Goal: Task Accomplishment & Management: Manage account settings

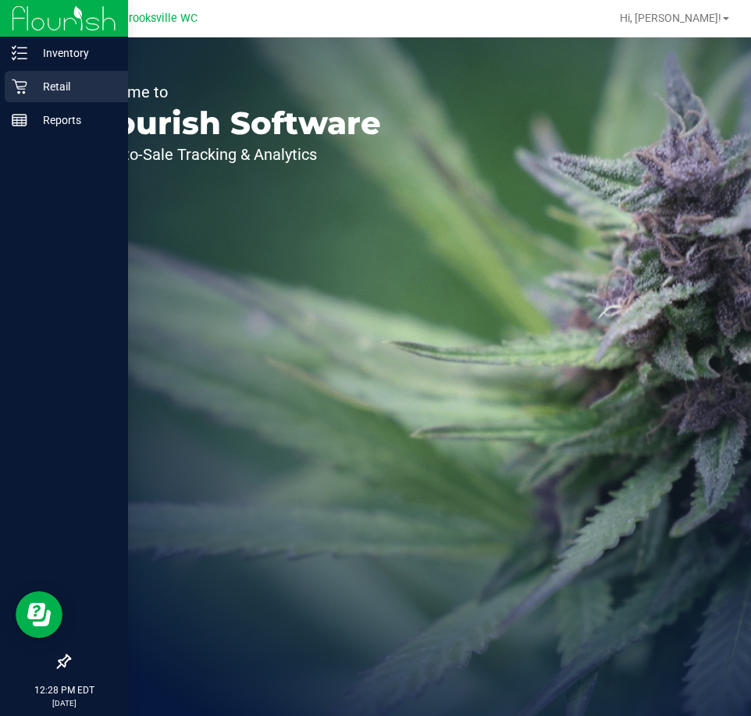
click at [49, 85] on p "Retail" at bounding box center [74, 86] width 94 height 19
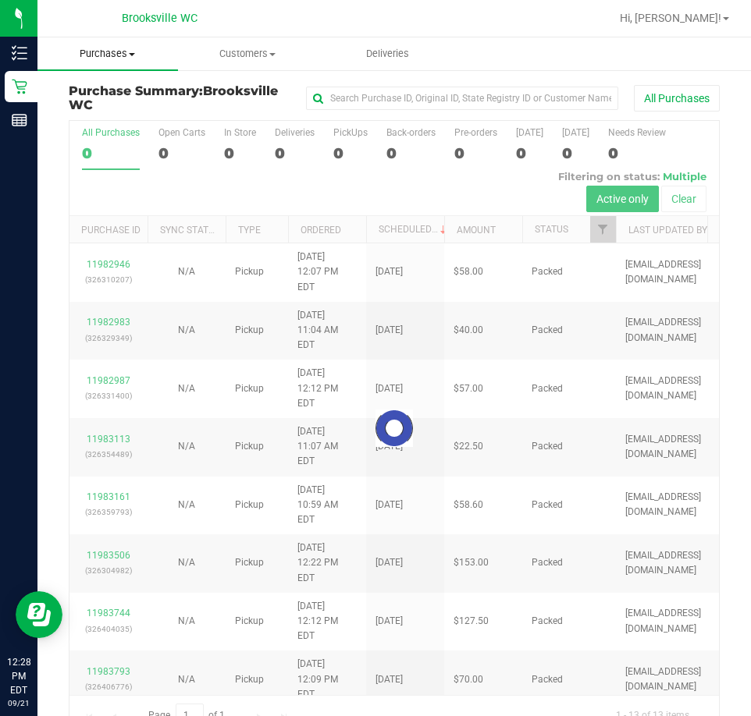
click at [114, 52] on span "Purchases" at bounding box center [107, 54] width 140 height 14
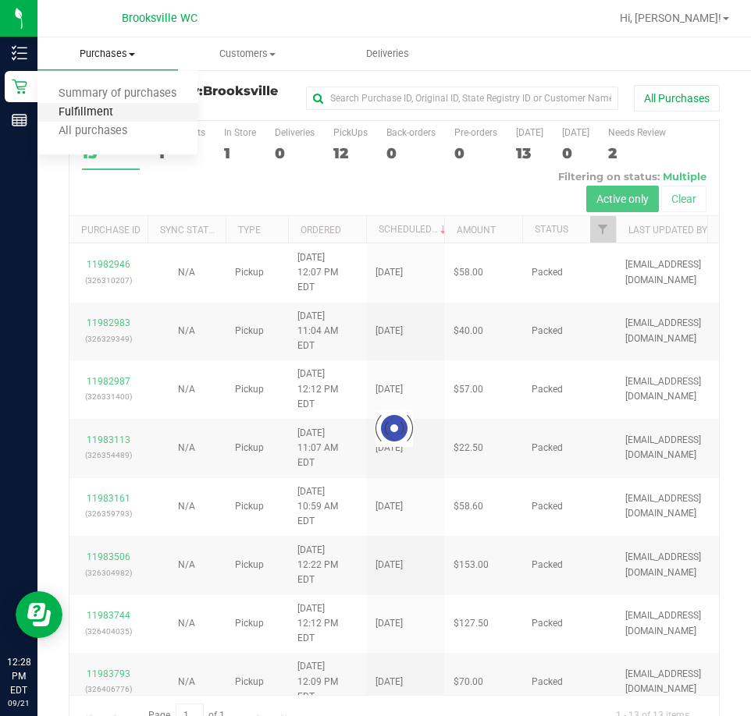
click at [108, 112] on span "Fulfillment" at bounding box center [85, 112] width 97 height 13
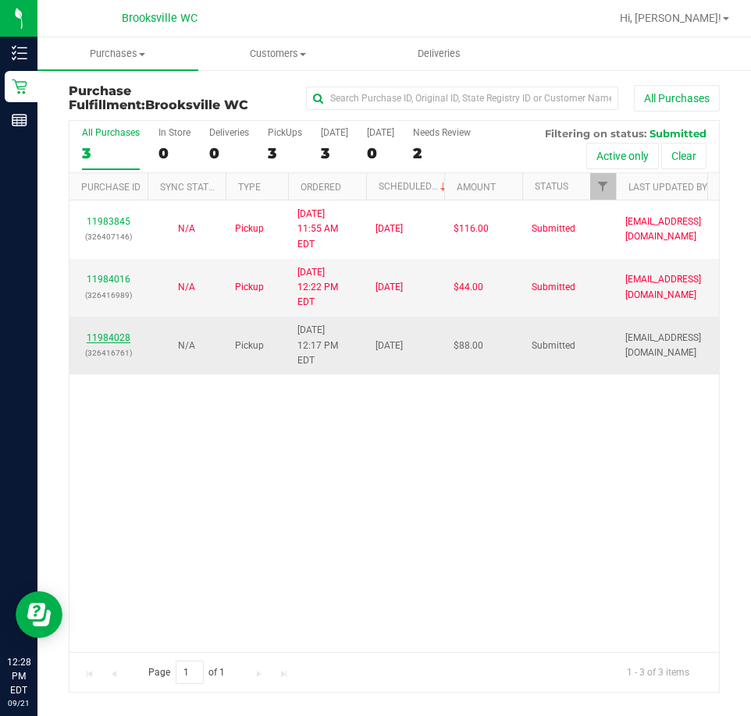
click at [117, 332] on link "11984028" at bounding box center [109, 337] width 44 height 11
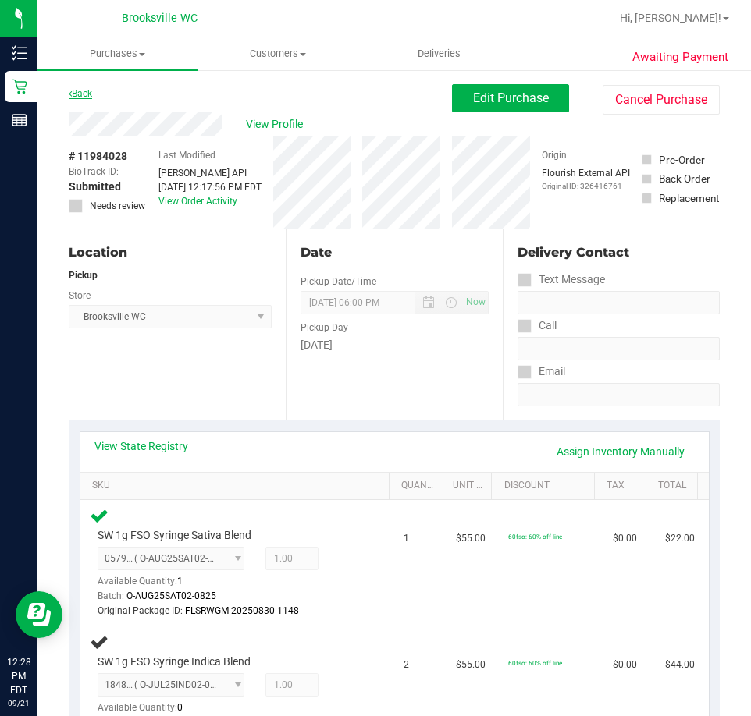
click at [76, 97] on link "Back" at bounding box center [80, 93] width 23 height 11
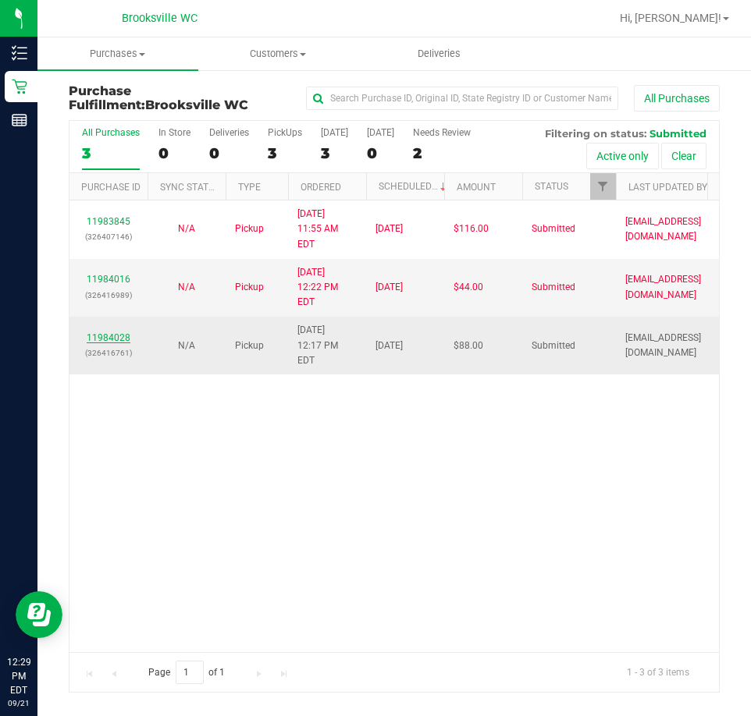
click at [108, 331] on div "11984028 (326416761)" at bounding box center [108, 346] width 59 height 30
click at [108, 346] on p "(326416761)" at bounding box center [108, 353] width 59 height 15
click at [108, 332] on link "11984028" at bounding box center [109, 337] width 44 height 11
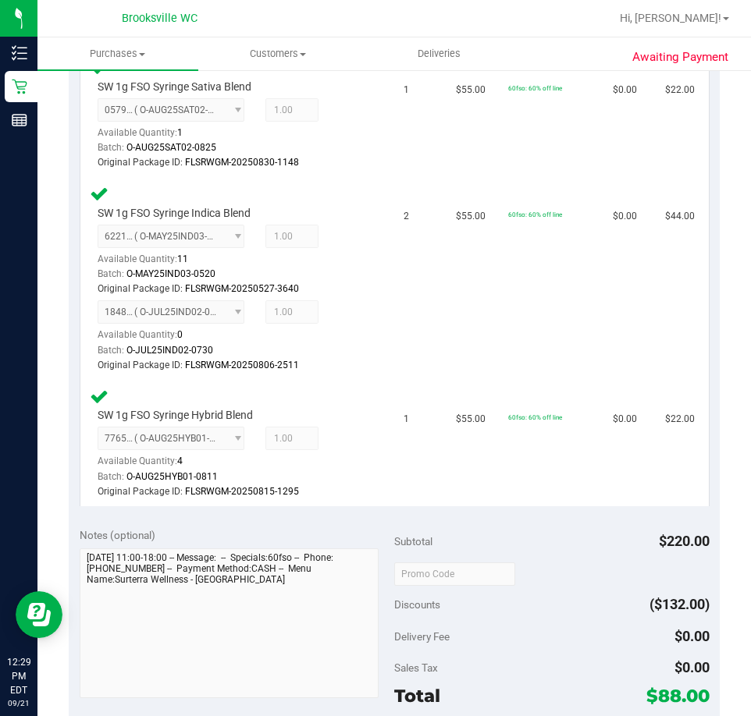
scroll to position [156, 0]
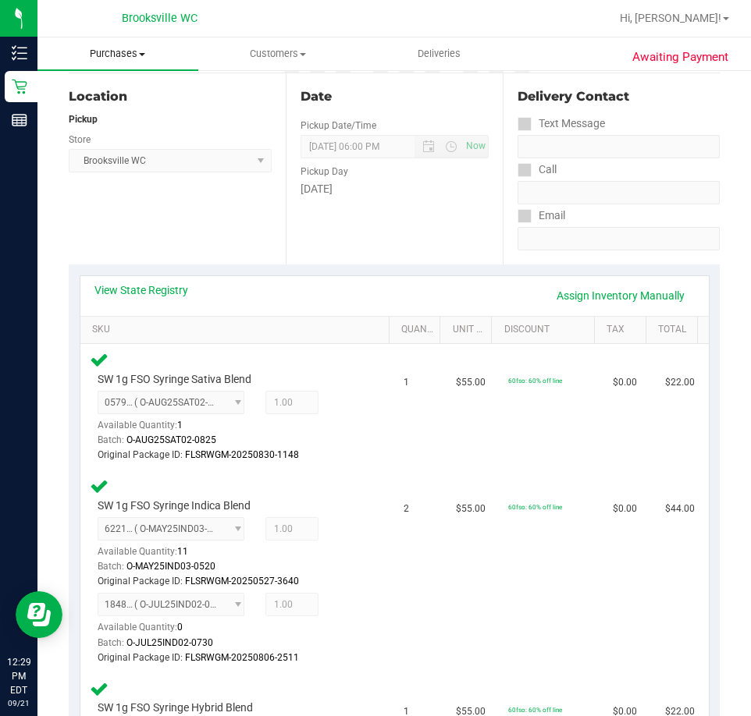
click at [137, 54] on span "Purchases" at bounding box center [117, 54] width 161 height 14
click at [67, 111] on span "Fulfillment" at bounding box center [85, 112] width 97 height 13
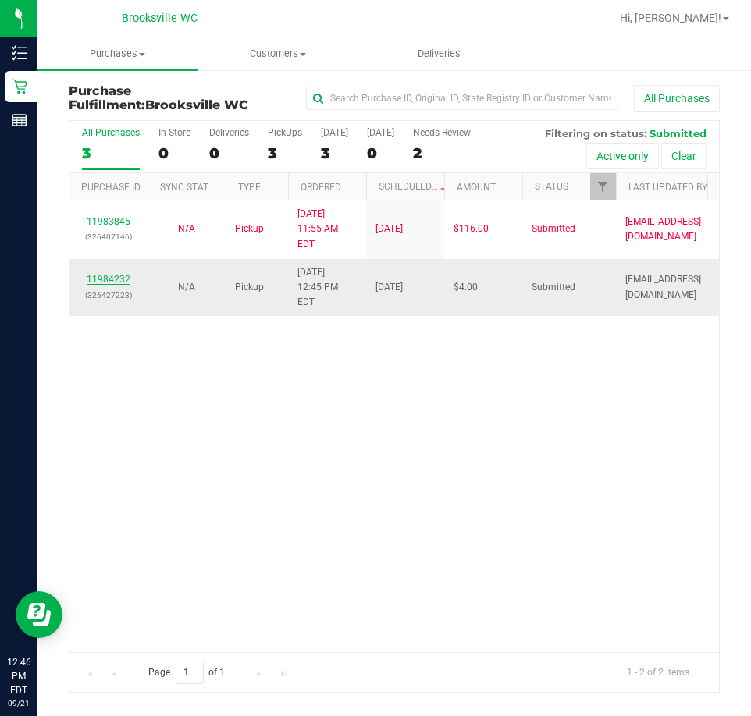
click at [99, 274] on link "11984232" at bounding box center [109, 279] width 44 height 11
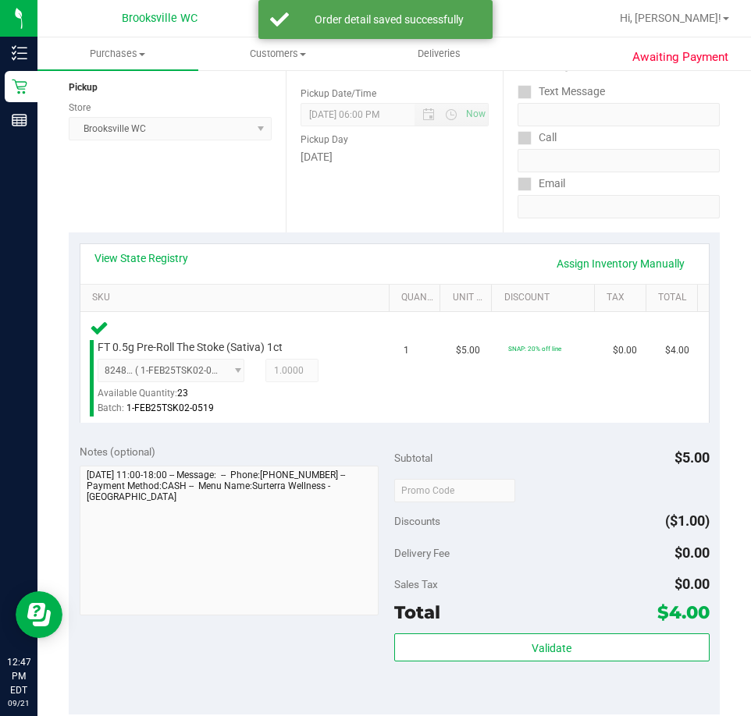
scroll to position [390, 0]
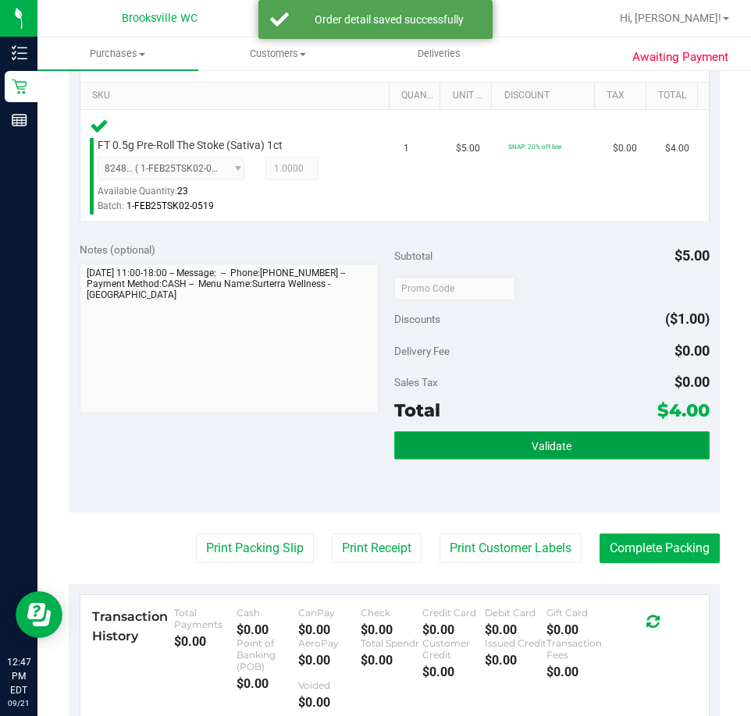
click at [563, 447] on button "Validate" at bounding box center [551, 446] width 315 height 28
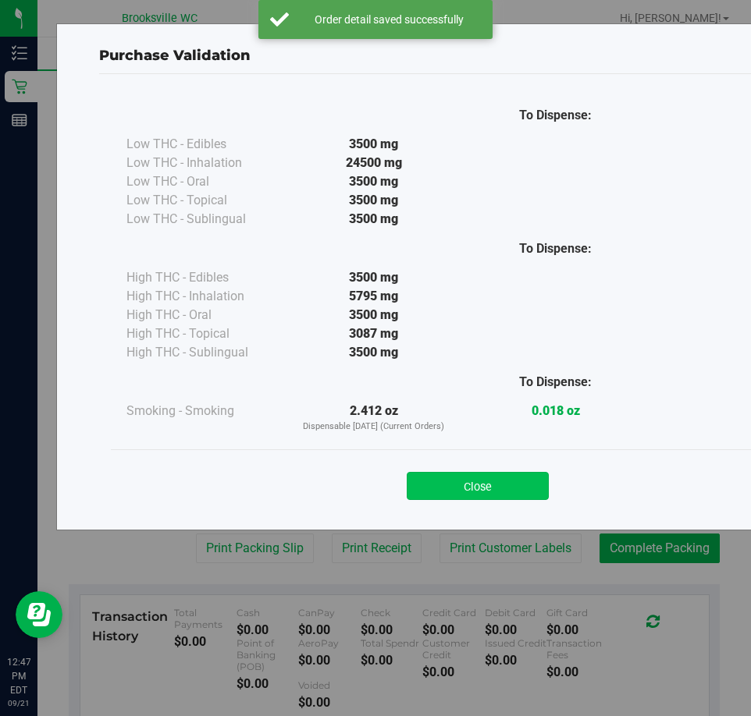
click at [510, 480] on button "Close" at bounding box center [478, 486] width 142 height 28
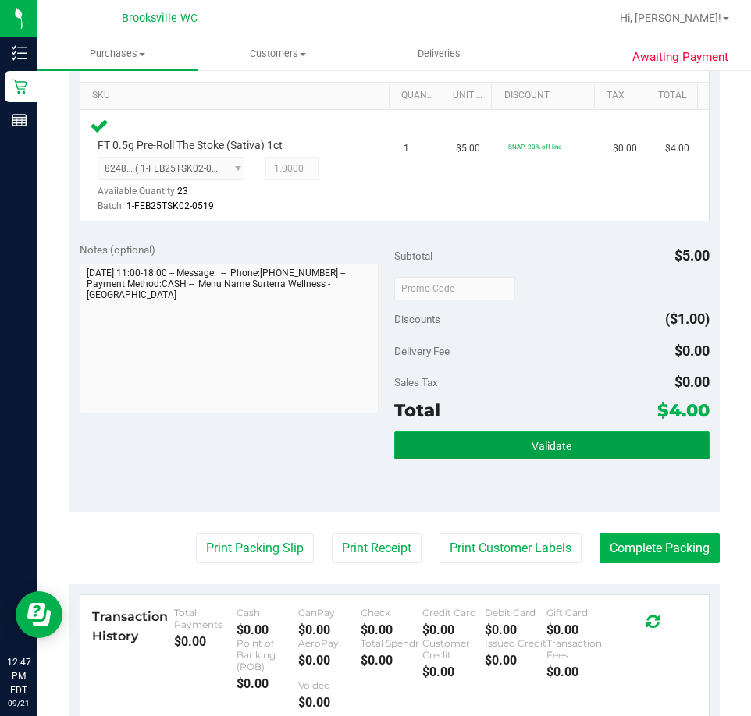
click at [471, 447] on button "Validate" at bounding box center [551, 446] width 315 height 28
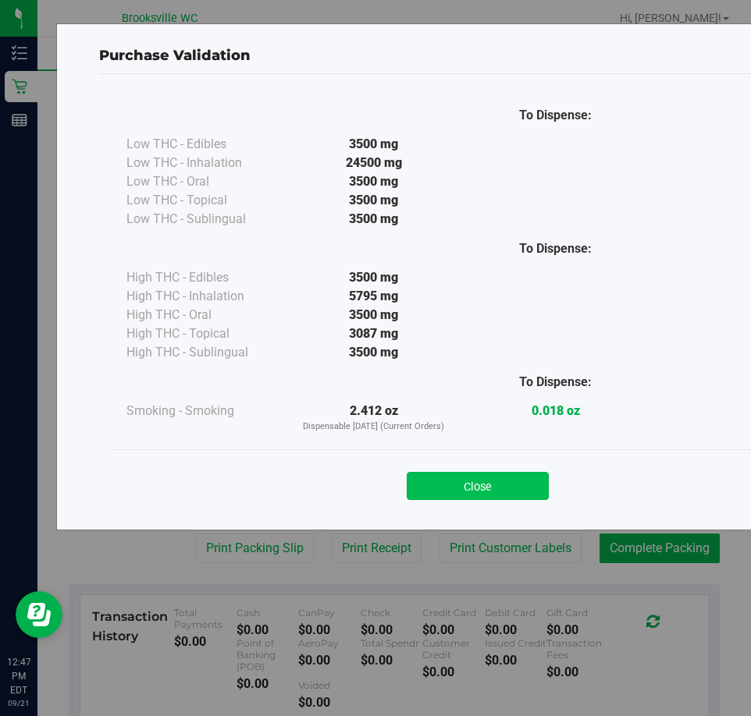
click at [471, 496] on button "Close" at bounding box center [478, 486] width 142 height 28
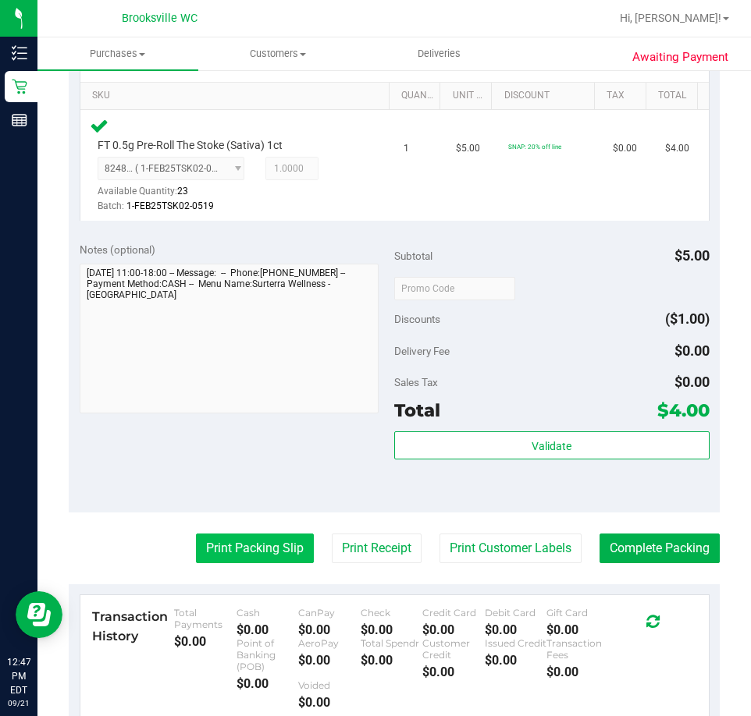
click at [225, 551] on button "Print Packing Slip" at bounding box center [255, 549] width 118 height 30
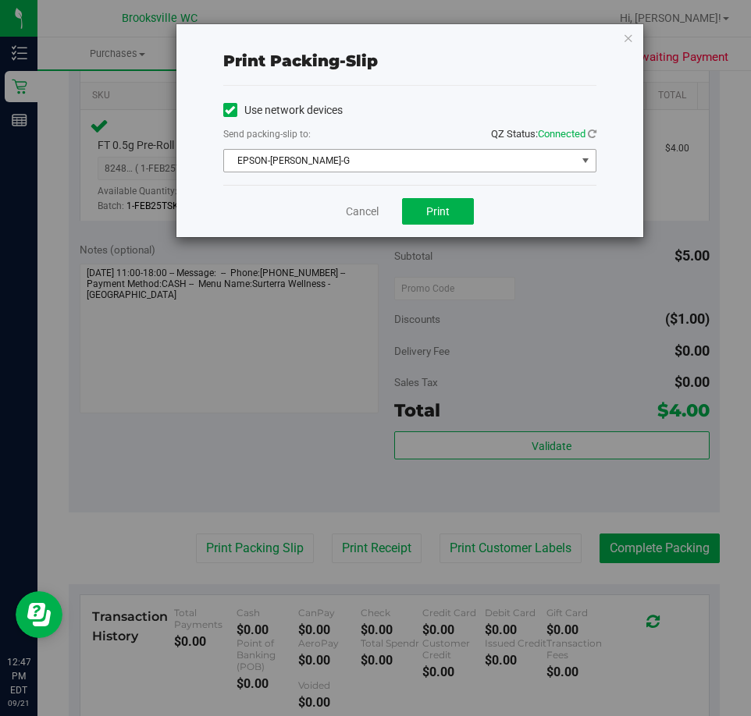
click at [327, 161] on span "EPSON-BECKY-G" at bounding box center [400, 161] width 352 height 22
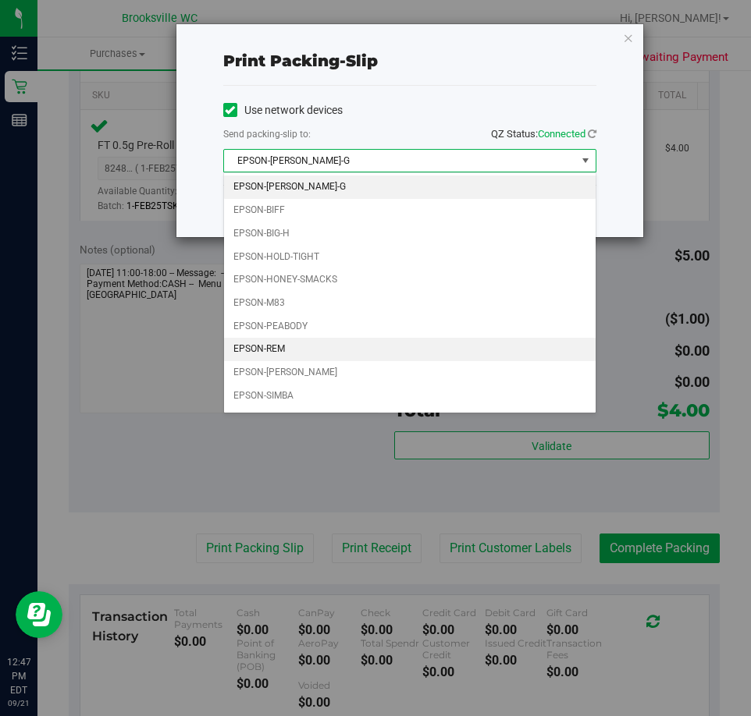
click at [292, 354] on li "EPSON-REM" at bounding box center [409, 349] width 371 height 23
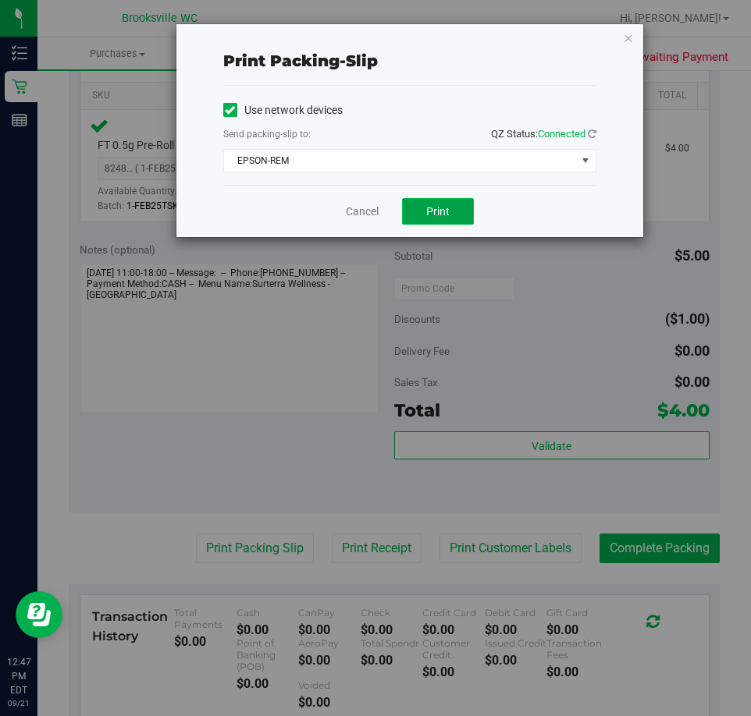
click at [432, 212] on span "Print" at bounding box center [437, 211] width 23 height 12
click at [367, 205] on link "Cancel" at bounding box center [362, 212] width 33 height 16
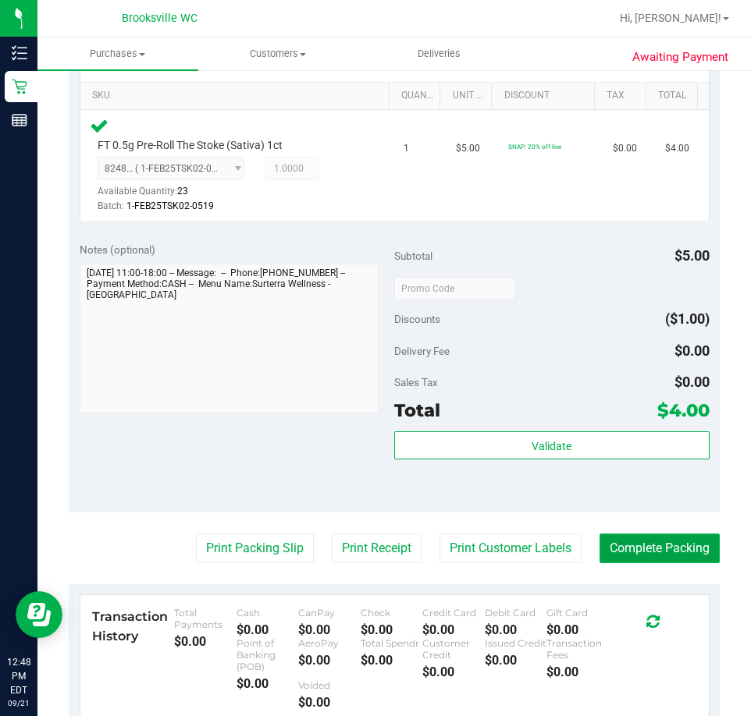
click at [651, 558] on button "Complete Packing" at bounding box center [659, 549] width 120 height 30
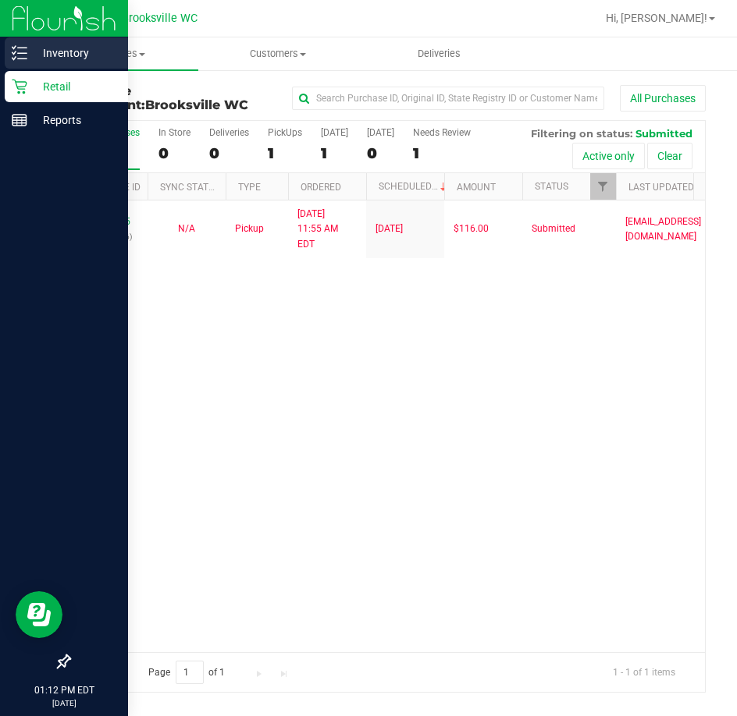
click at [18, 55] on icon at bounding box center [20, 53] width 16 height 16
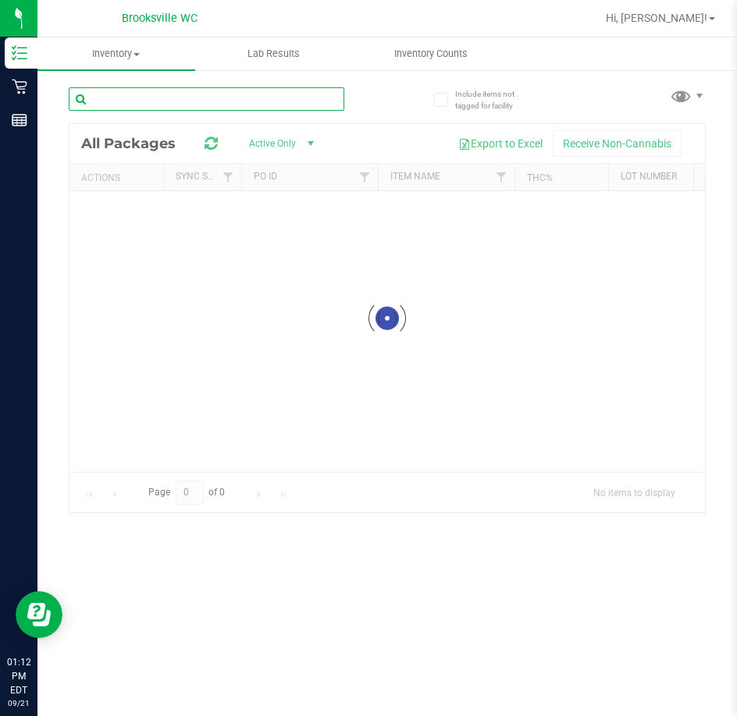
click at [127, 102] on input "text" at bounding box center [207, 98] width 276 height 23
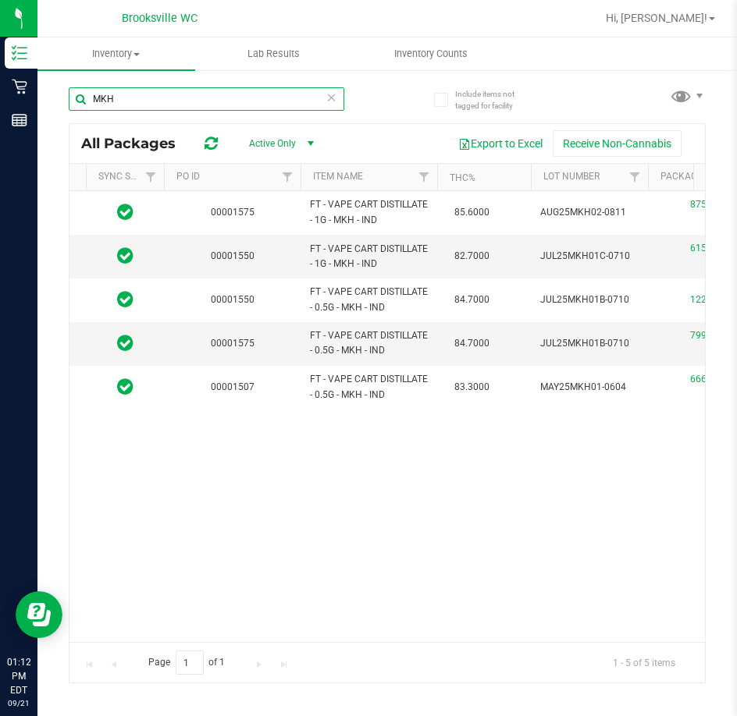
scroll to position [0, 129]
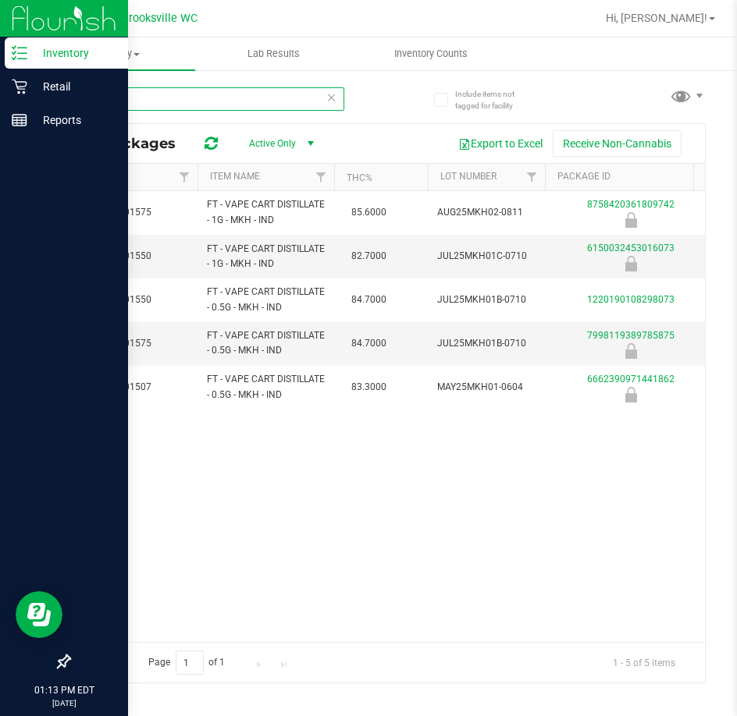
type input "MKH"
click at [22, 87] on icon at bounding box center [20, 87] width 16 height 16
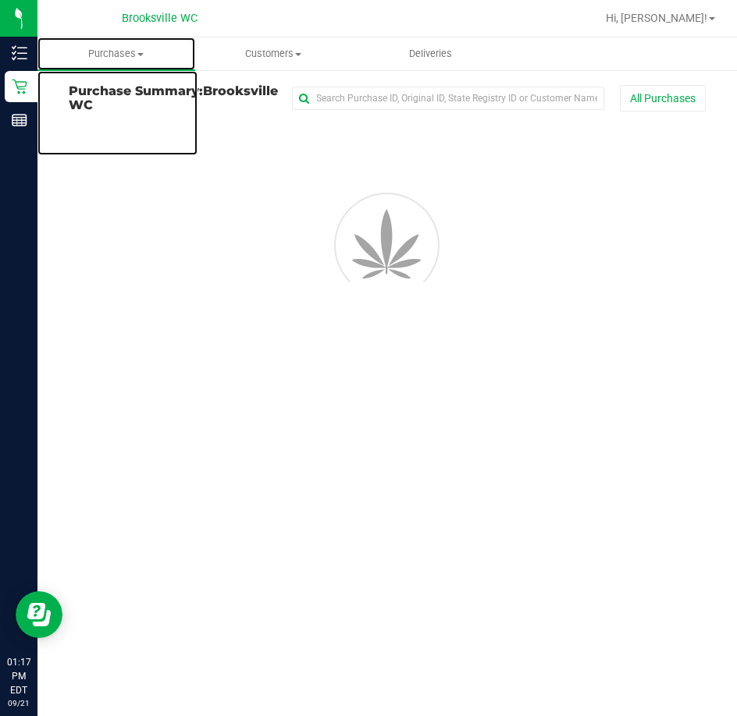
click at [131, 51] on span "Purchases" at bounding box center [116, 54] width 158 height 14
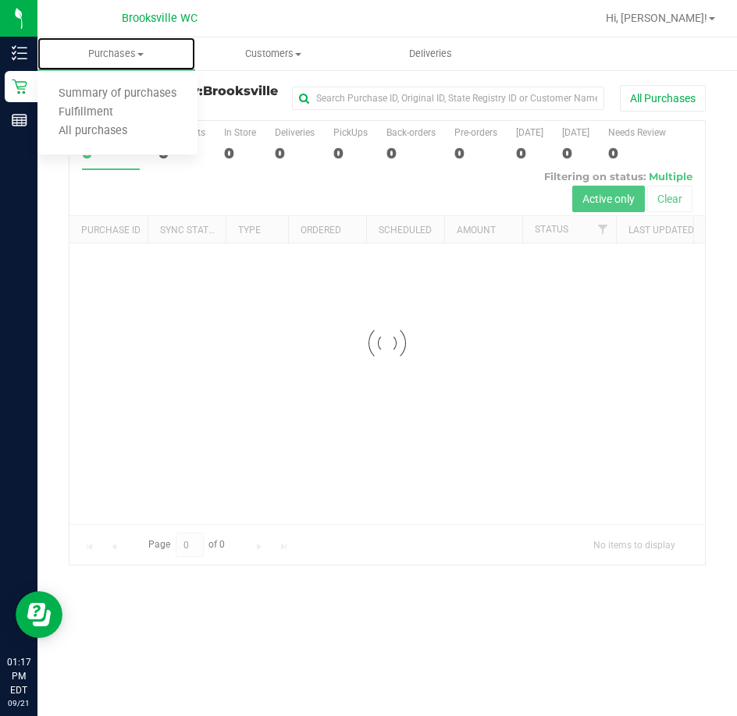
click at [131, 51] on span "Purchases" at bounding box center [116, 54] width 158 height 14
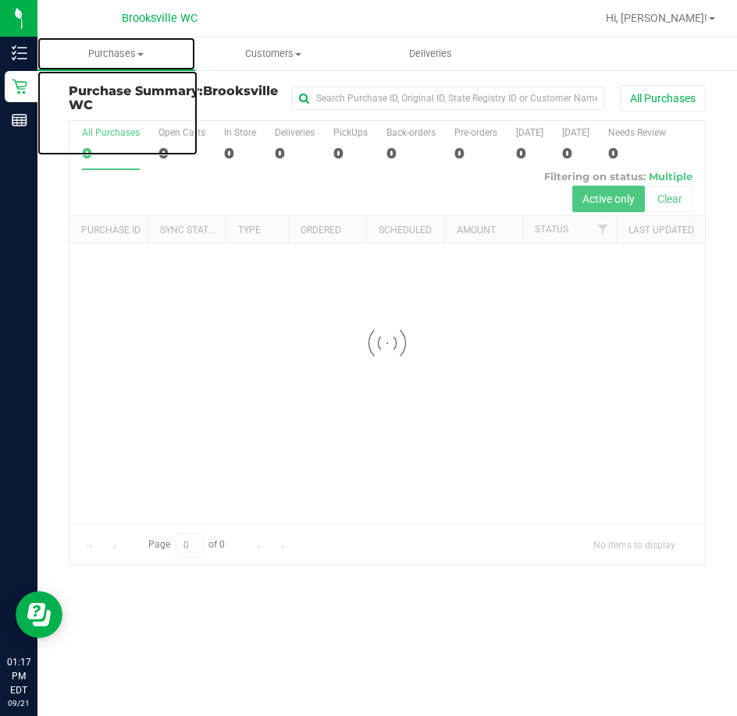
click at [131, 51] on span "Purchases" at bounding box center [116, 54] width 158 height 14
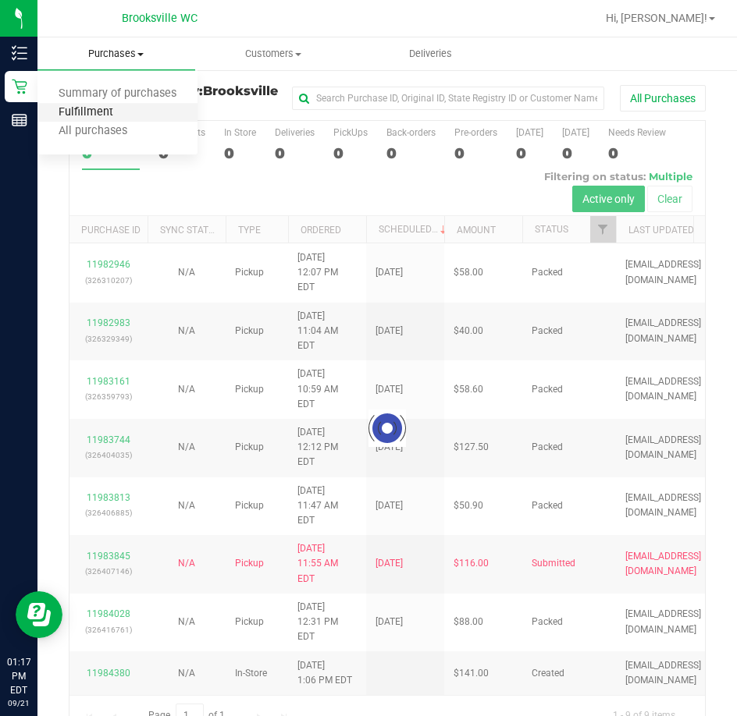
click at [112, 112] on span "Fulfillment" at bounding box center [85, 112] width 97 height 13
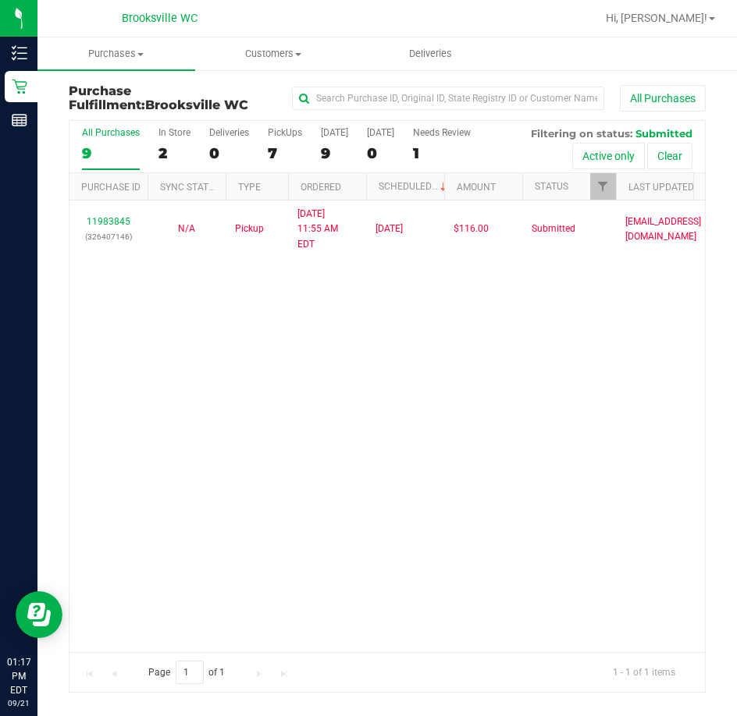
click at [146, 308] on div "11983845 (326407146) N/A Pickup 9/21/2025 11:55 AM EDT 9/21/2025 $116.00 Submit…" at bounding box center [386, 426] width 635 height 451
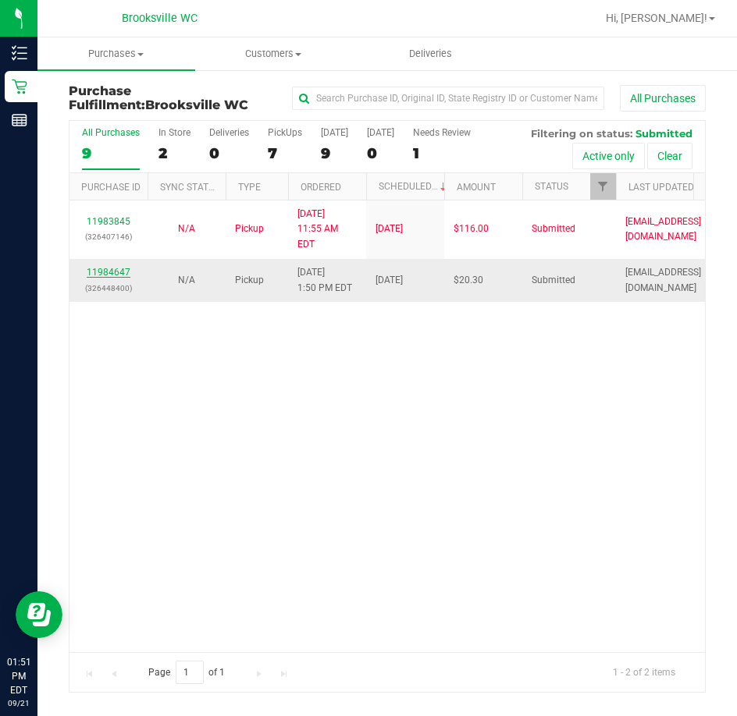
click at [116, 267] on link "11984647" at bounding box center [109, 272] width 44 height 11
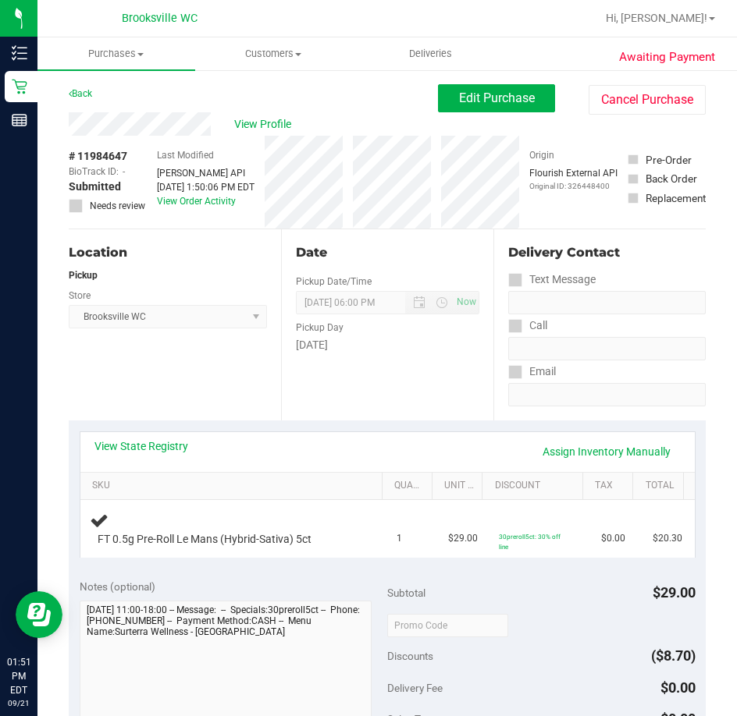
click at [188, 388] on div "Location Pickup Store Brooksville WC Select Store Bonita Springs WC Boynton Bea…" at bounding box center [175, 324] width 212 height 191
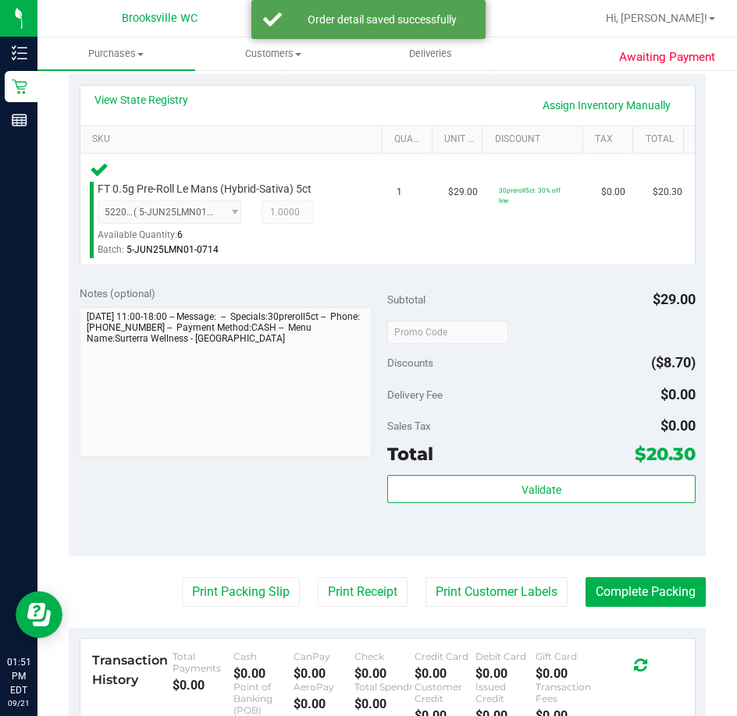
scroll to position [390, 0]
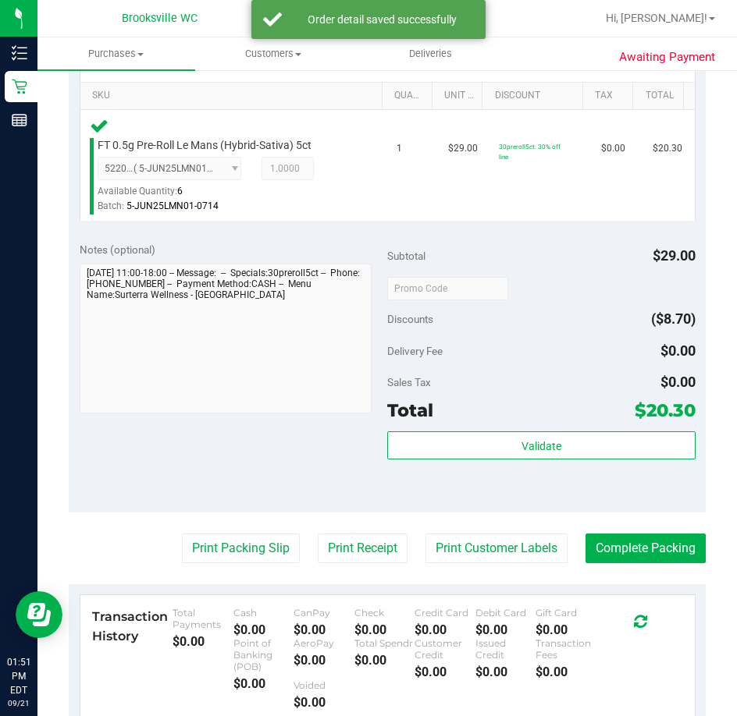
click at [379, 446] on div "Notes (optional) Subtotal $29.00 Discounts ($8.70) Delivery Fee $0.00 Sales Tax…" at bounding box center [387, 372] width 637 height 281
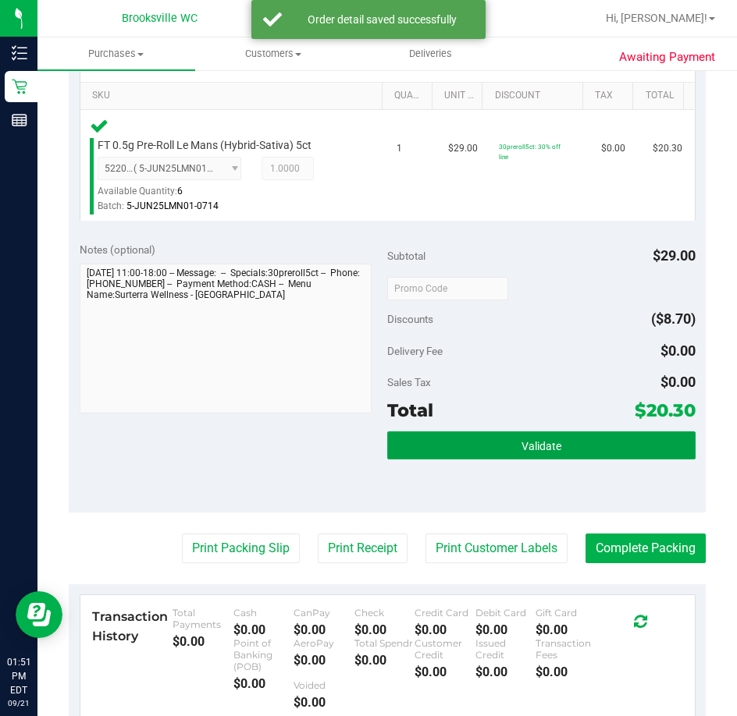
drag, startPoint x: 392, startPoint y: 436, endPoint x: 399, endPoint y: 431, distance: 8.9
click at [393, 435] on button "Validate" at bounding box center [541, 446] width 308 height 28
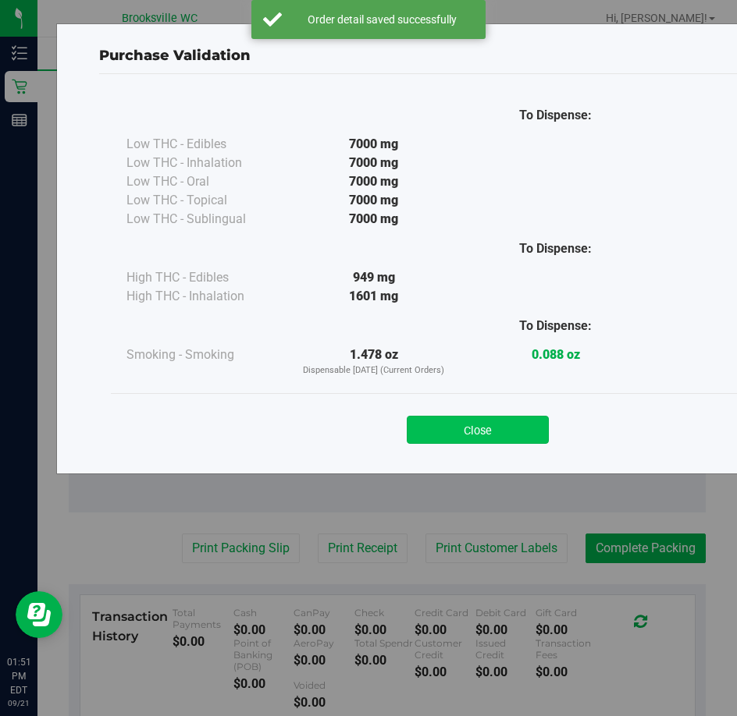
click at [453, 428] on button "Close" at bounding box center [478, 430] width 142 height 28
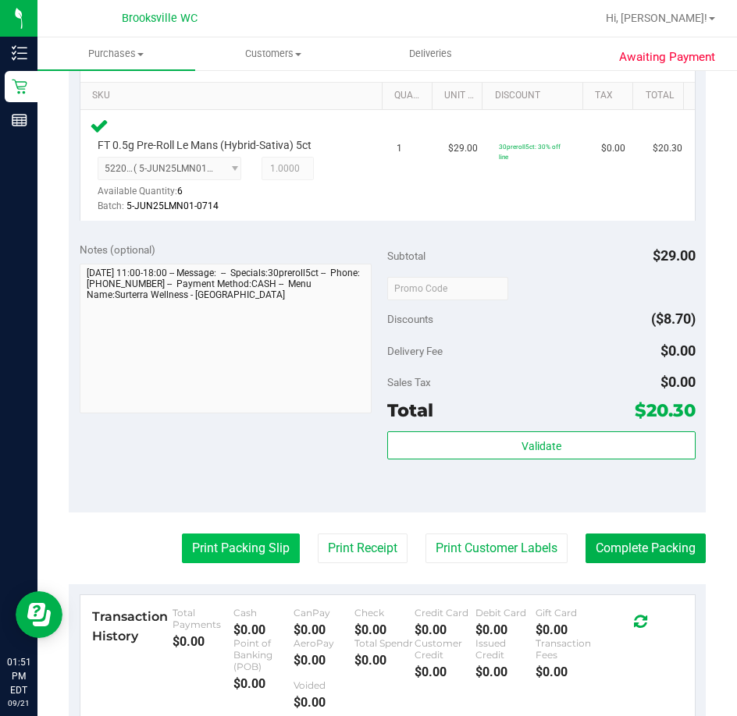
click at [251, 548] on button "Print Packing Slip" at bounding box center [241, 549] width 118 height 30
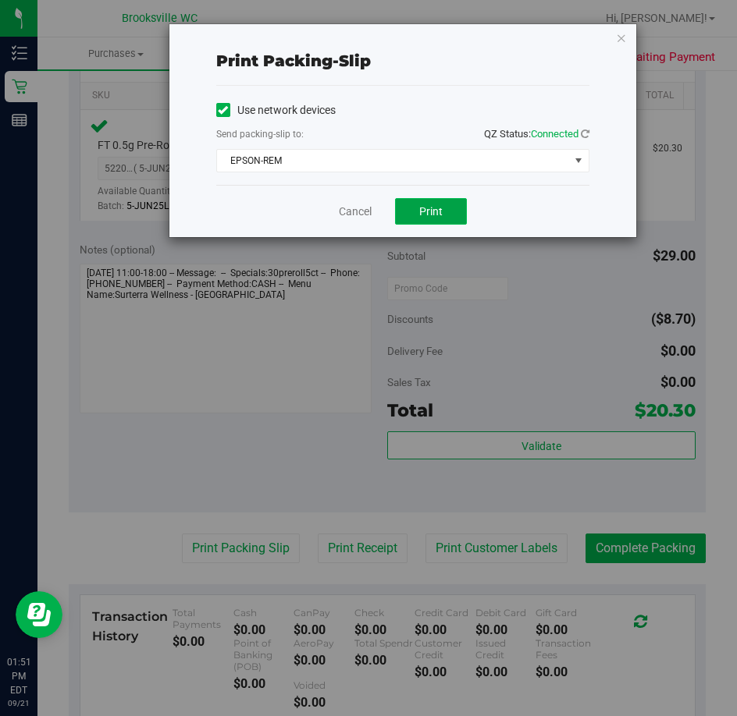
click at [421, 207] on span "Print" at bounding box center [430, 211] width 23 height 12
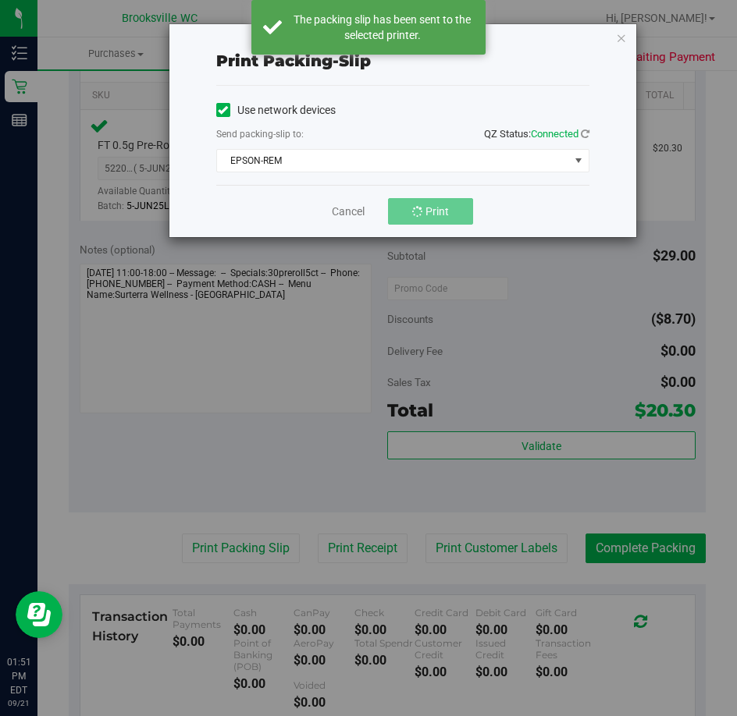
click at [254, 417] on div "Print packing-slip Use network devices Send packing-slip to: QZ Status: Connect…" at bounding box center [374, 358] width 748 height 716
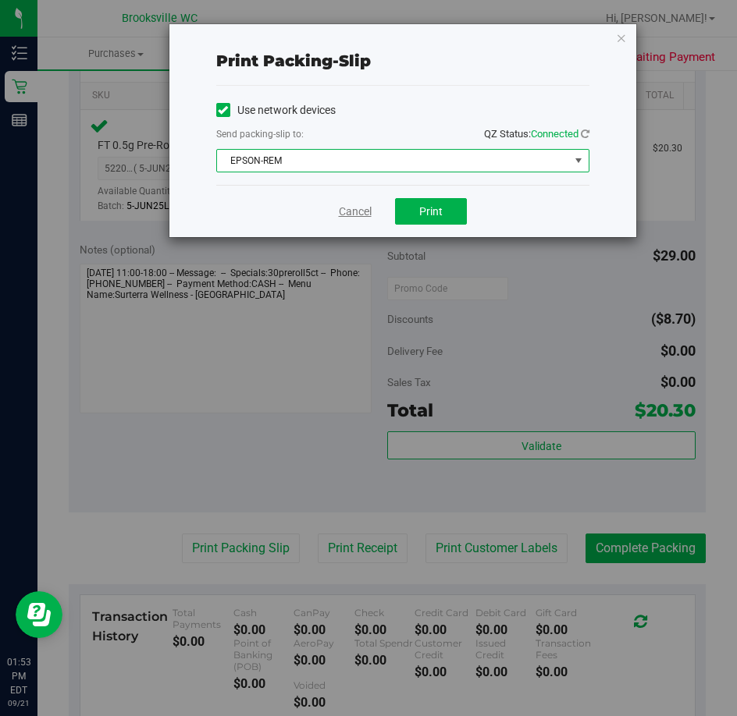
click at [349, 212] on link "Cancel" at bounding box center [355, 212] width 33 height 16
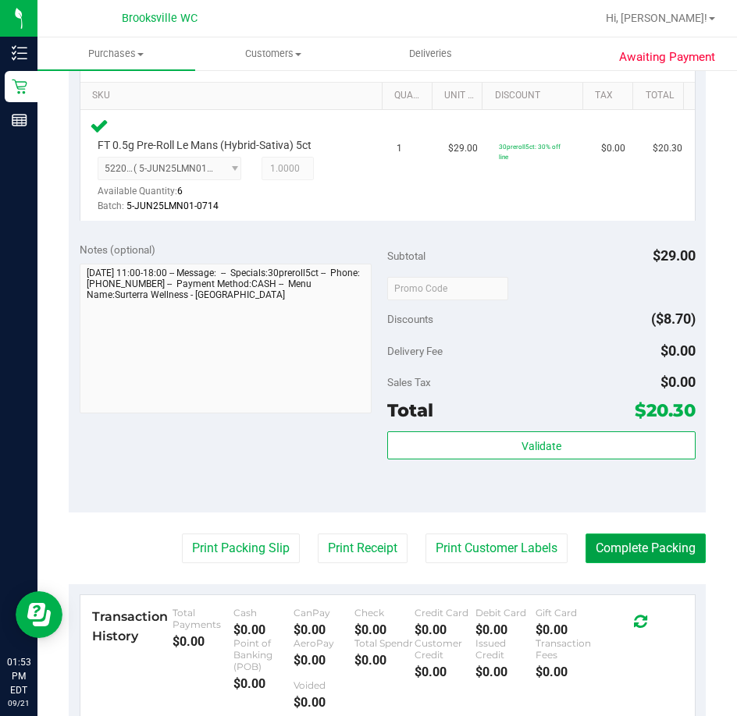
click at [644, 549] on button "Complete Packing" at bounding box center [645, 549] width 120 height 30
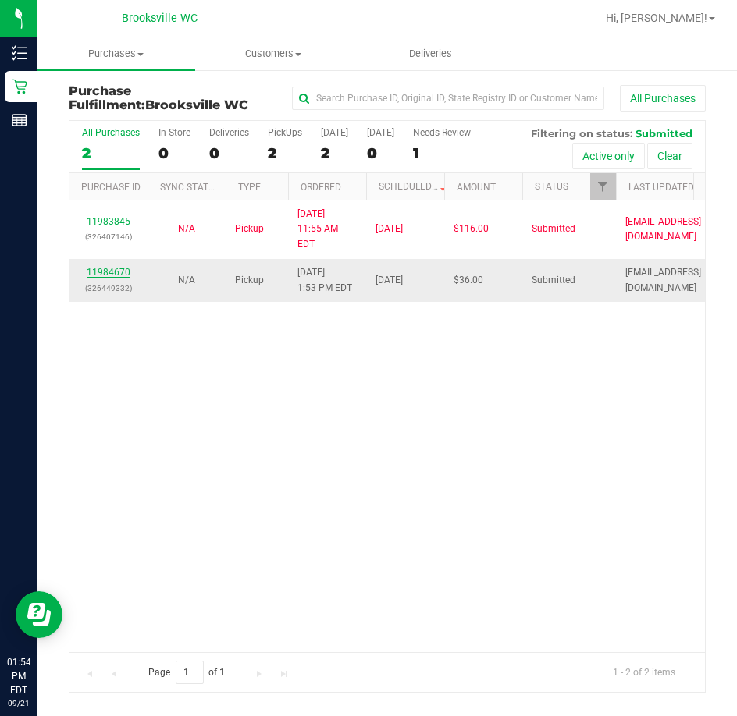
click at [120, 267] on link "11984670" at bounding box center [109, 272] width 44 height 11
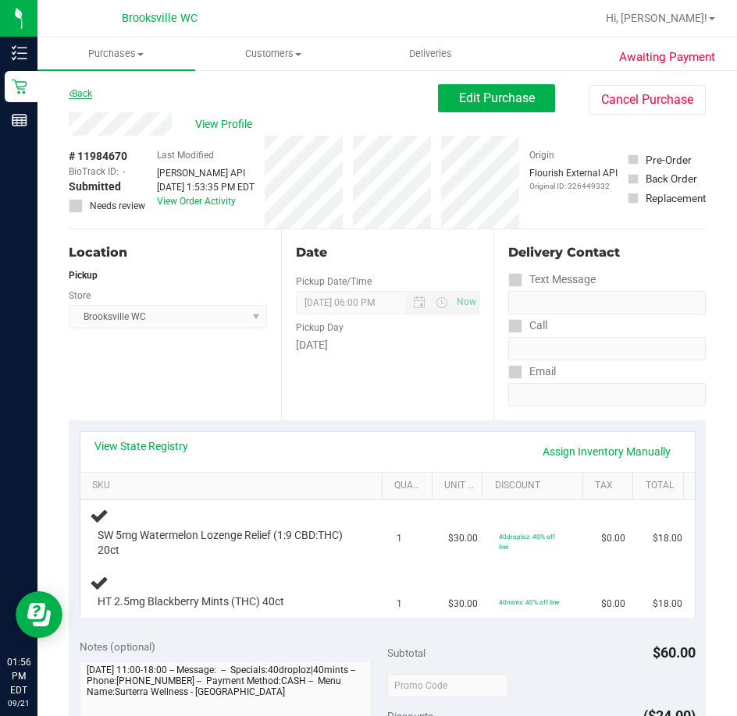
click at [73, 94] on link "Back" at bounding box center [80, 93] width 23 height 11
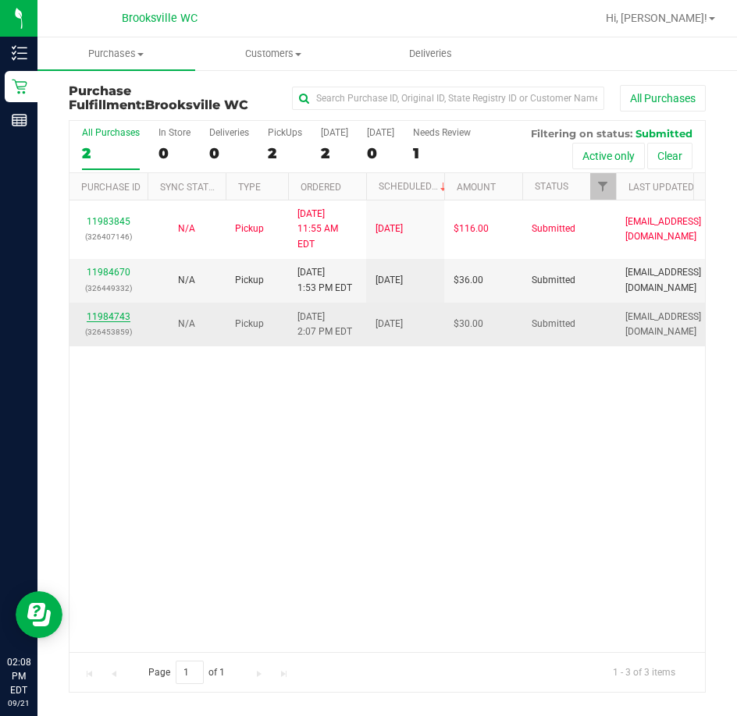
click at [116, 311] on link "11984743" at bounding box center [109, 316] width 44 height 11
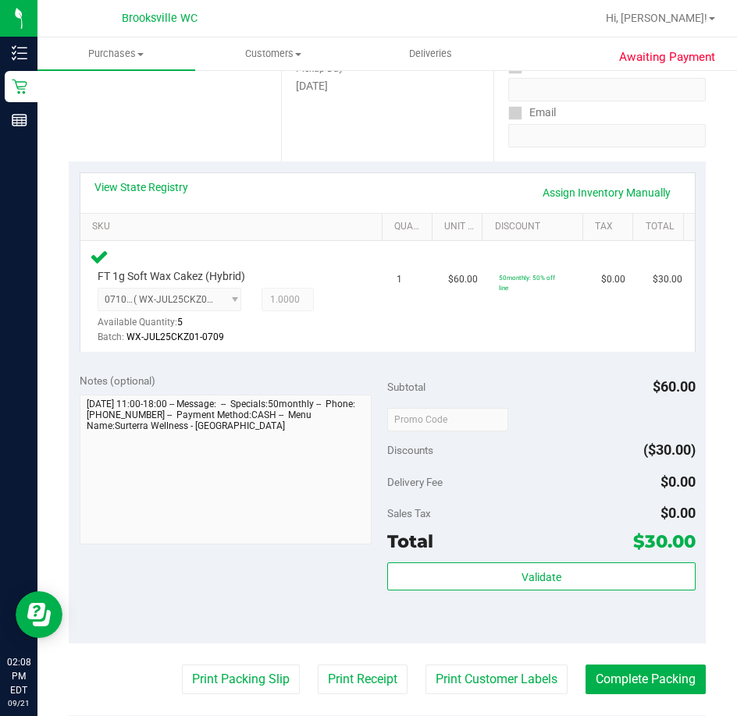
scroll to position [312, 0]
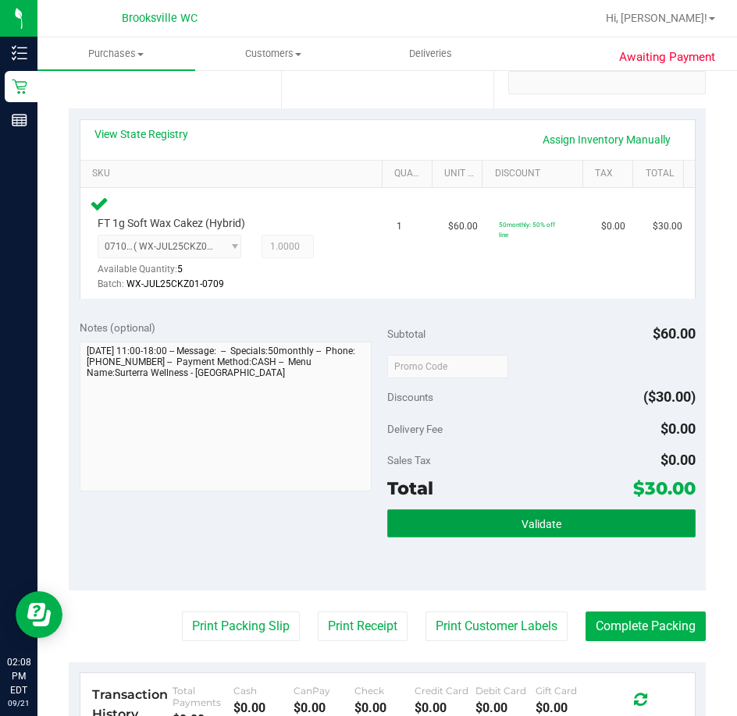
click at [492, 532] on button "Validate" at bounding box center [541, 524] width 308 height 28
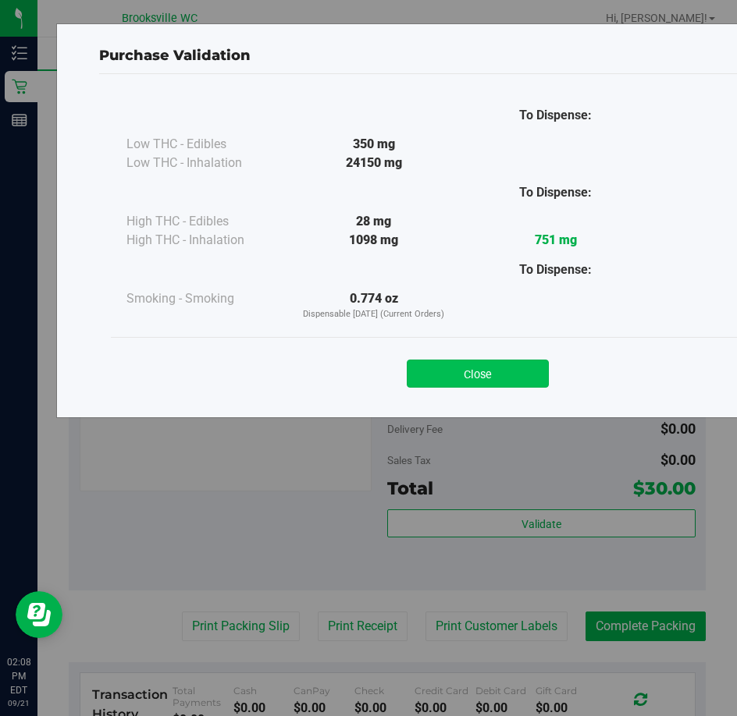
click at [509, 376] on button "Close" at bounding box center [478, 374] width 142 height 28
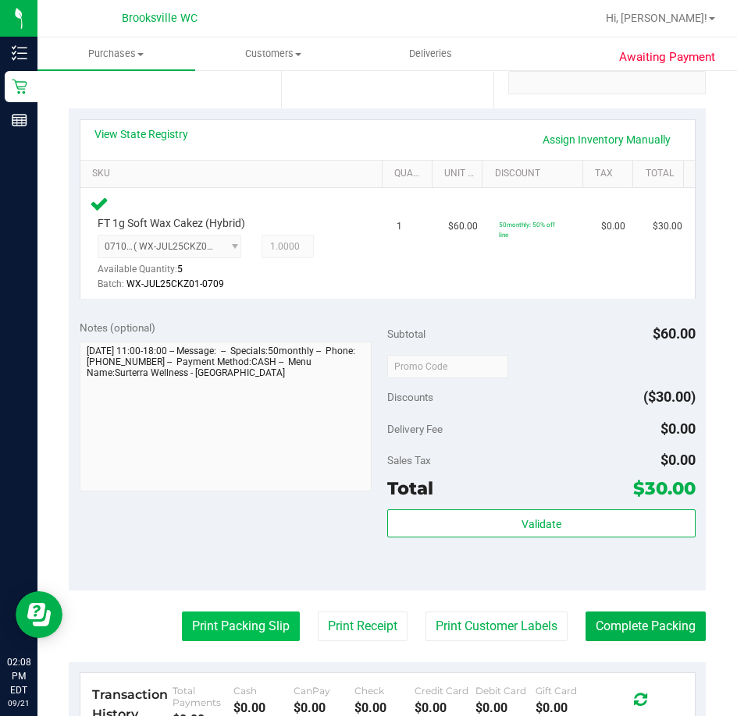
click at [267, 623] on button "Print Packing Slip" at bounding box center [241, 627] width 118 height 30
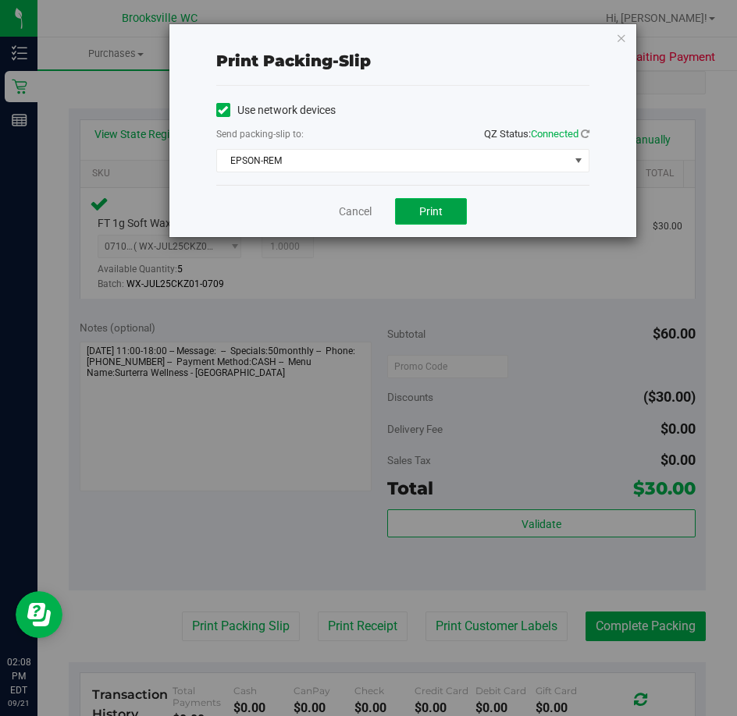
click at [420, 214] on span "Print" at bounding box center [430, 211] width 23 height 12
click at [362, 214] on link "Cancel" at bounding box center [355, 212] width 33 height 16
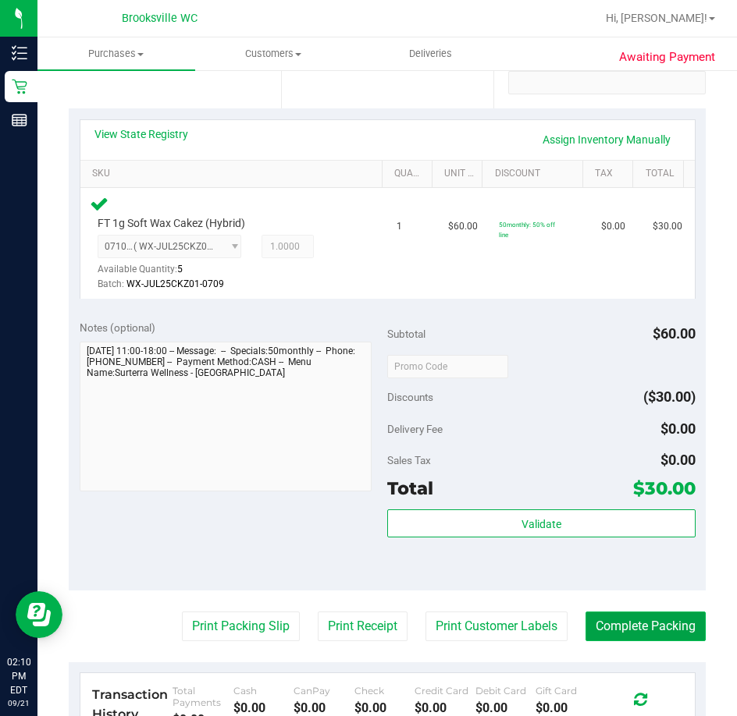
click at [625, 629] on button "Complete Packing" at bounding box center [645, 627] width 120 height 30
